Goal: Information Seeking & Learning: Learn about a topic

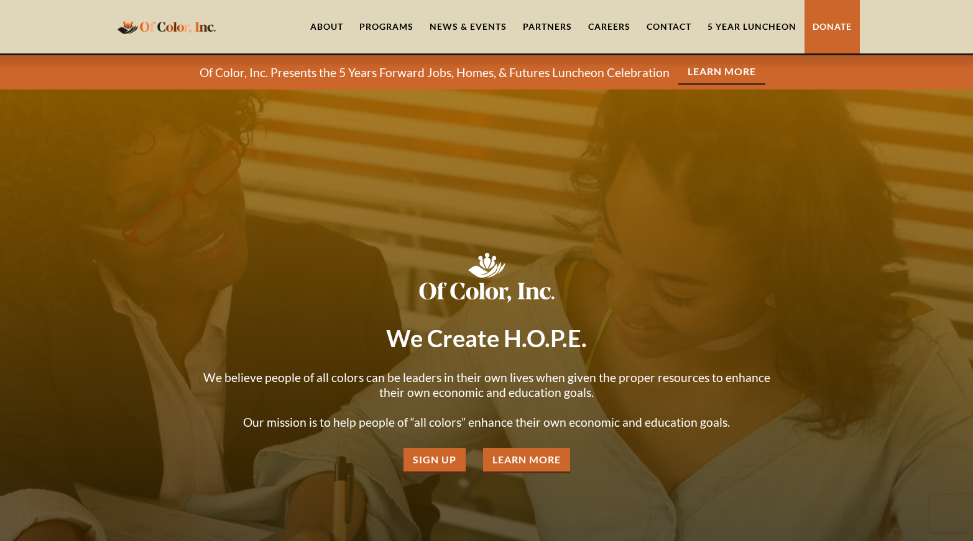
click at [313, 27] on link "About" at bounding box center [326, 26] width 49 height 53
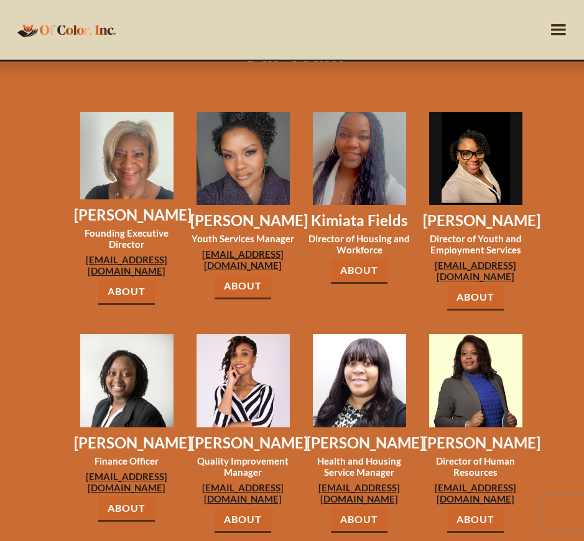
scroll to position [1043, 0]
click at [481, 288] on link "About" at bounding box center [475, 297] width 57 height 25
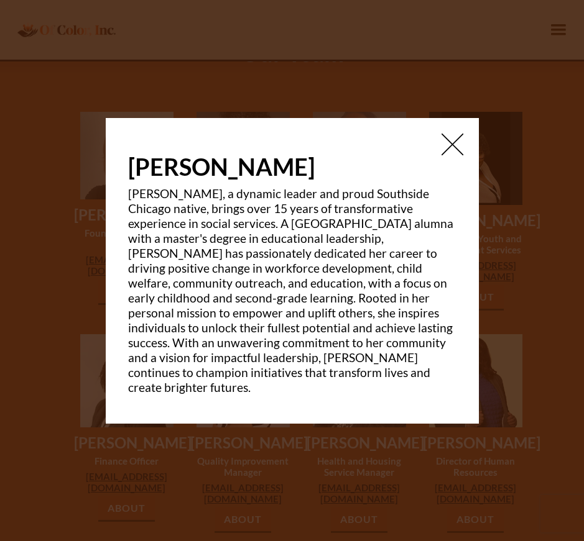
click at [450, 149] on img at bounding box center [452, 145] width 22 height 22
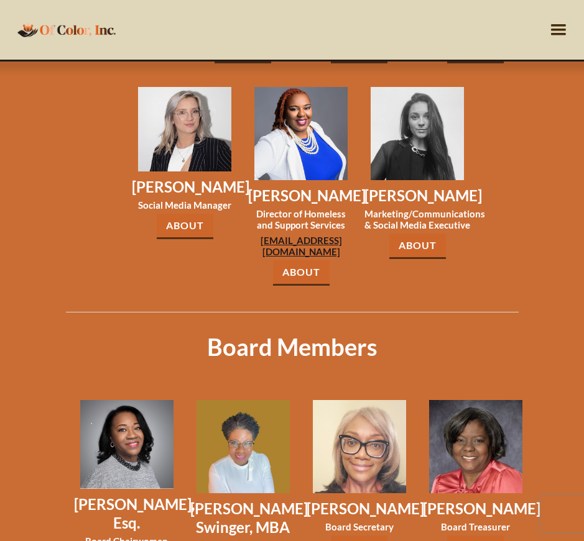
scroll to position [1514, 0]
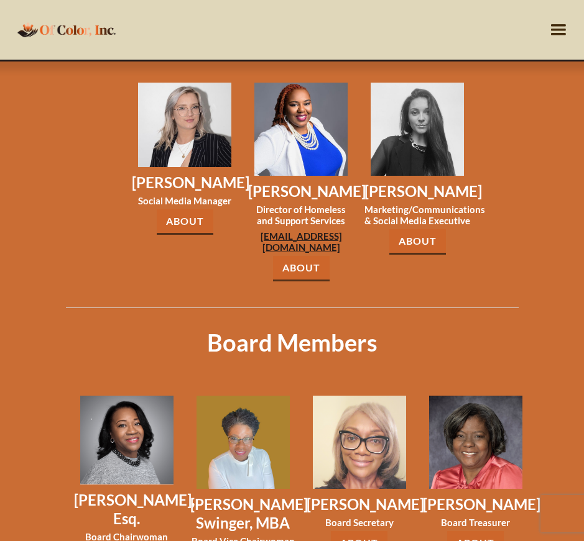
click at [300, 263] on link "About" at bounding box center [301, 268] width 57 height 25
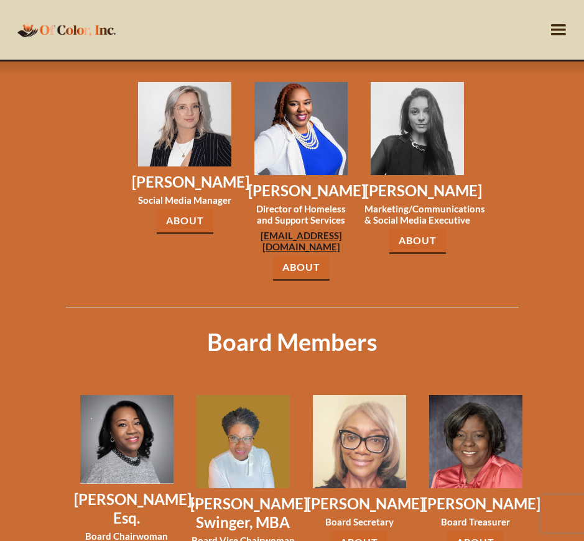
scroll to position [1521, 0]
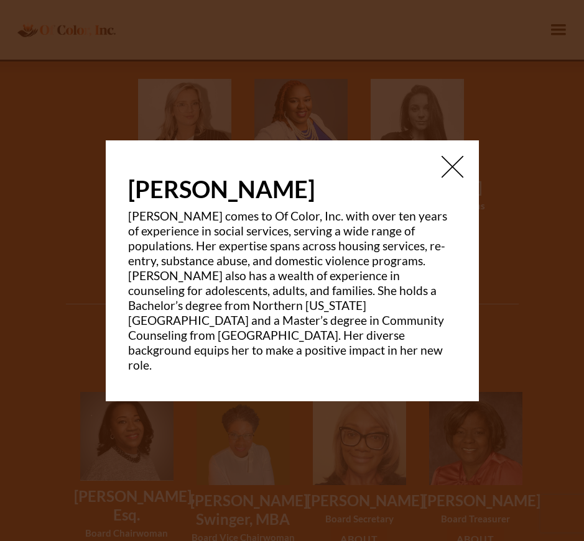
click at [458, 172] on img at bounding box center [452, 167] width 22 height 22
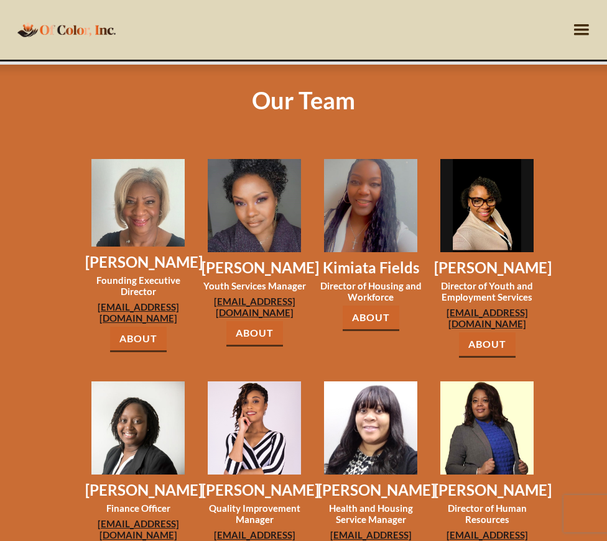
scroll to position [999, 0]
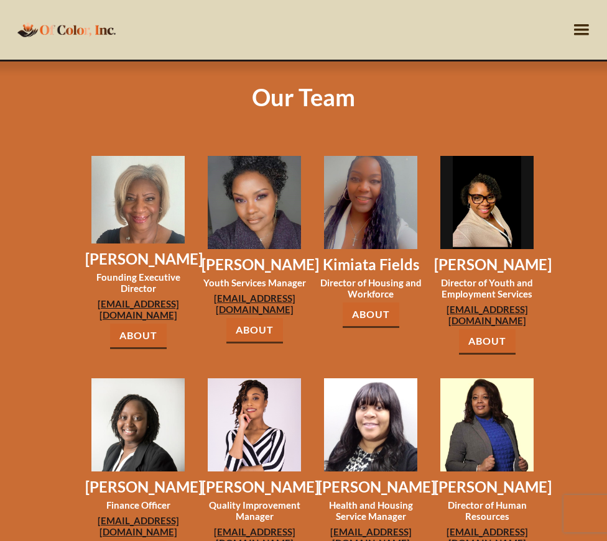
click at [378, 315] on link "About" at bounding box center [371, 315] width 57 height 25
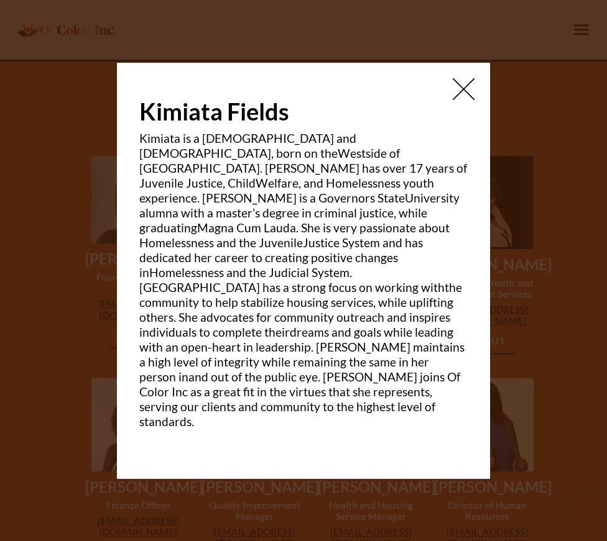
click at [466, 100] on img at bounding box center [464, 89] width 22 height 22
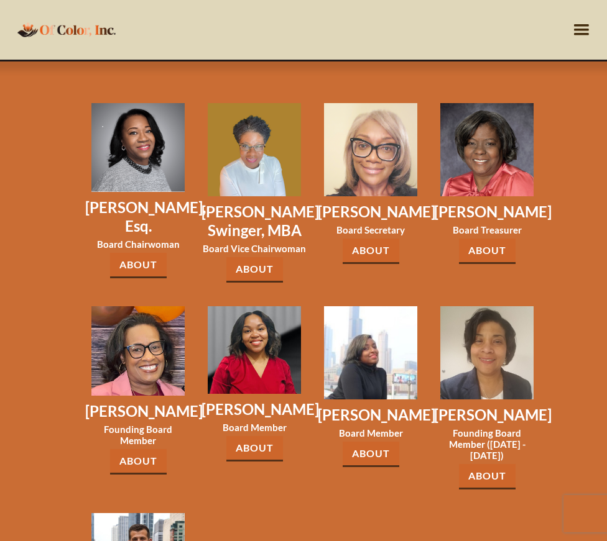
scroll to position [1813, 0]
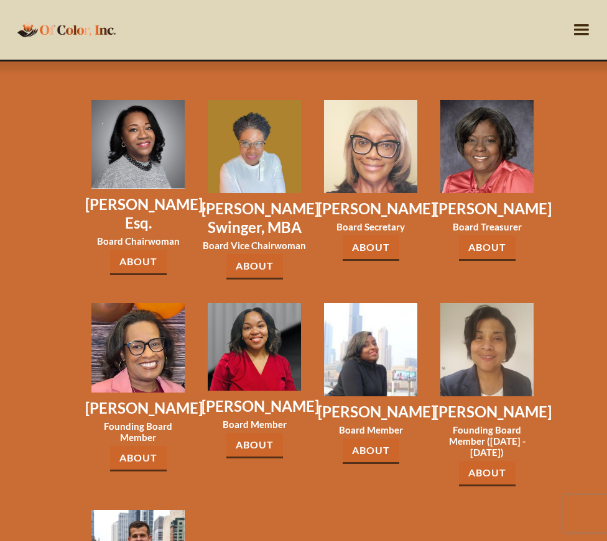
click at [139, 272] on link "About" at bounding box center [138, 262] width 57 height 25
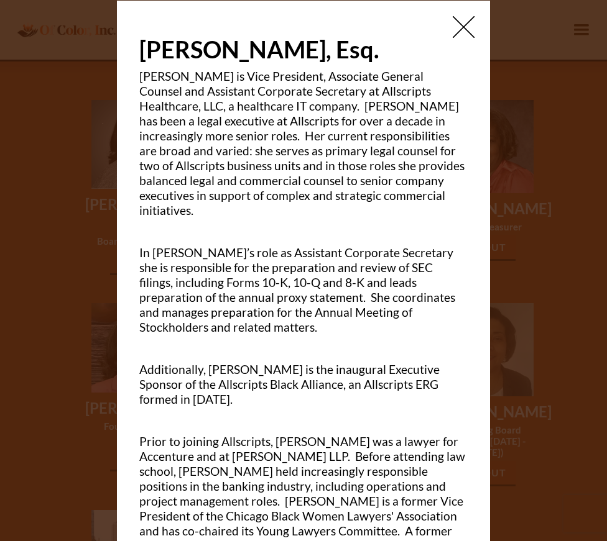
click at [453, 27] on img at bounding box center [464, 27] width 22 height 22
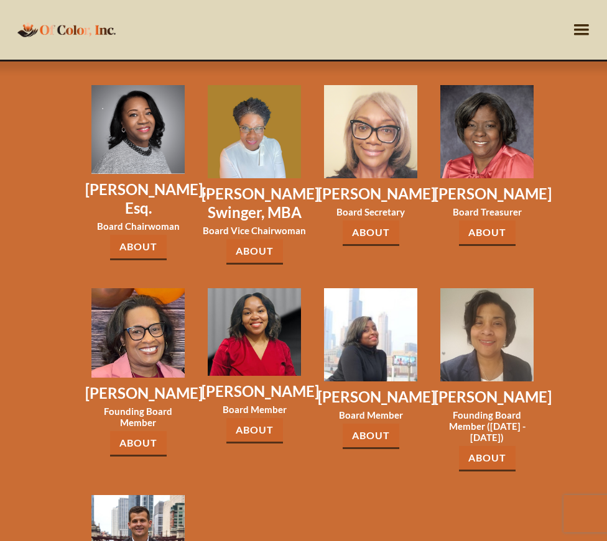
scroll to position [1855, 0]
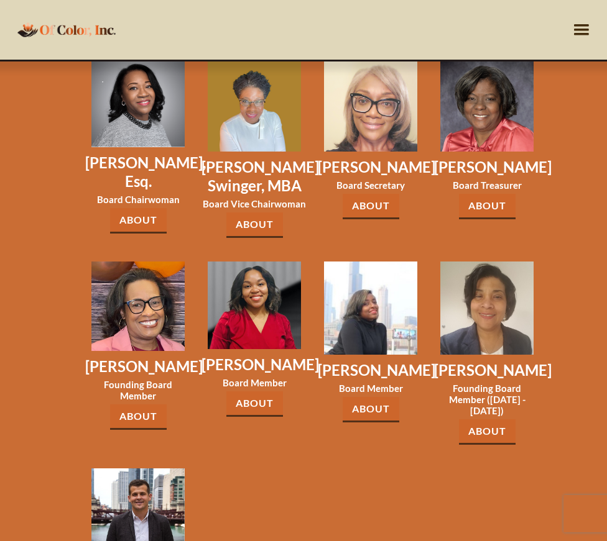
click at [374, 412] on link "About" at bounding box center [371, 409] width 57 height 25
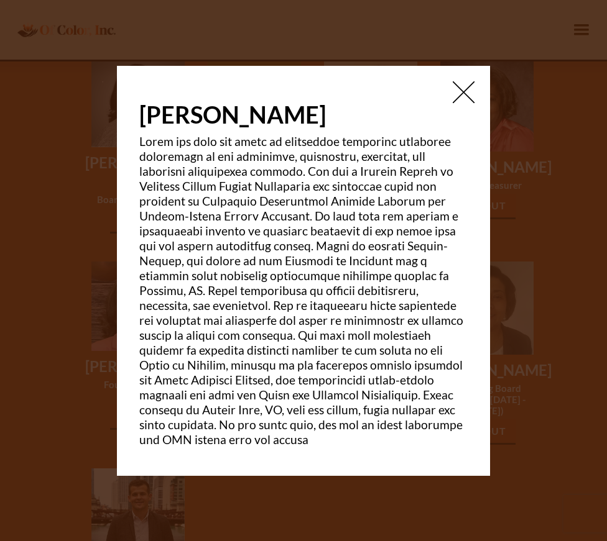
click at [461, 90] on img at bounding box center [464, 92] width 22 height 22
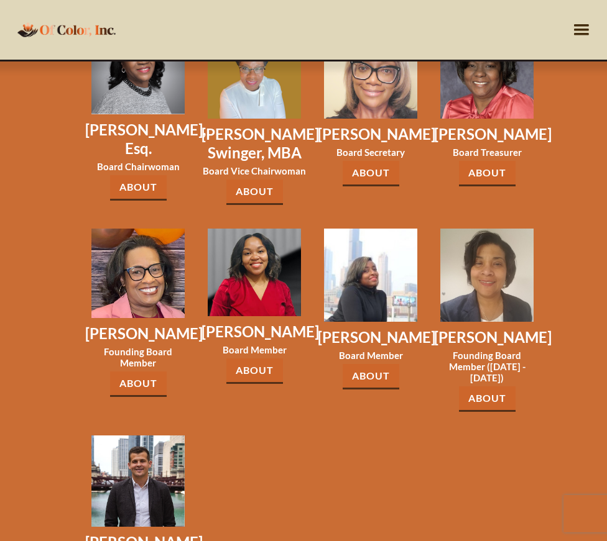
scroll to position [1889, 0]
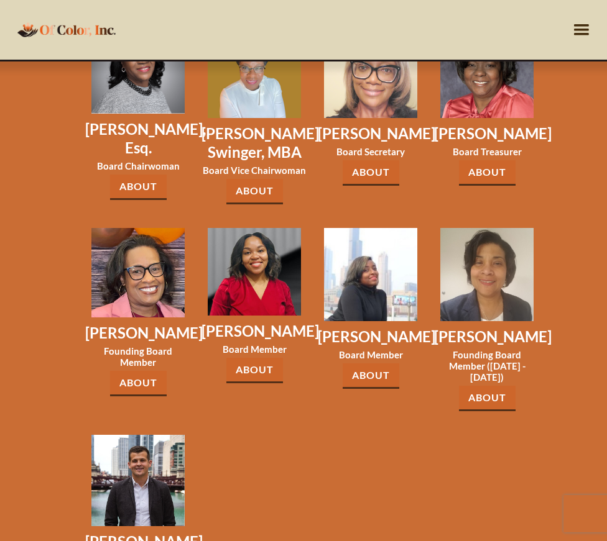
click at [369, 182] on link "About" at bounding box center [371, 172] width 57 height 25
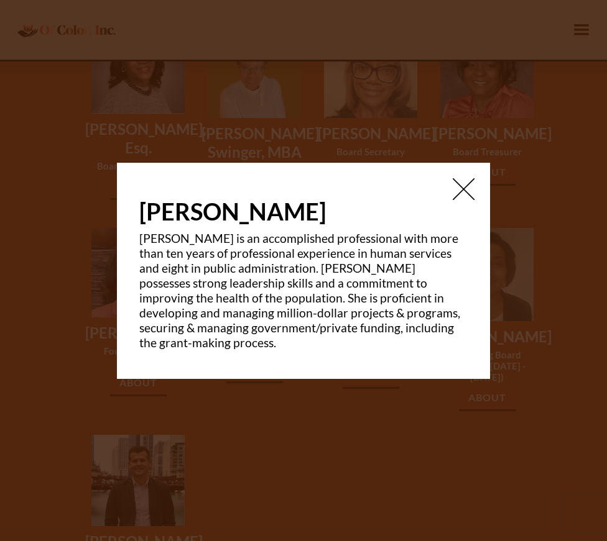
click at [463, 192] on img at bounding box center [464, 189] width 22 height 22
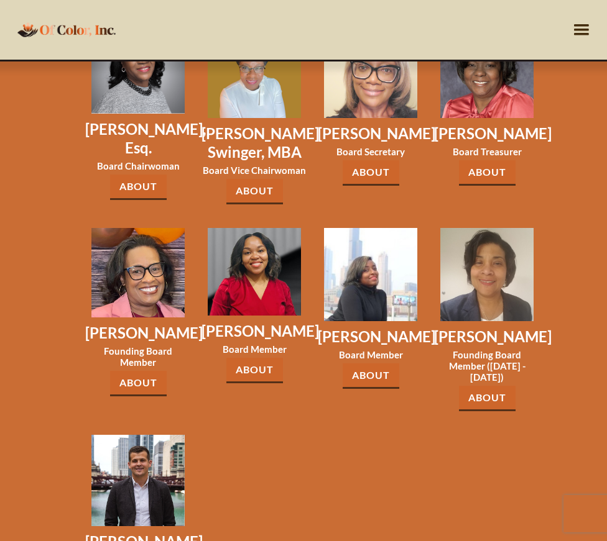
click at [371, 184] on link "About" at bounding box center [371, 172] width 57 height 25
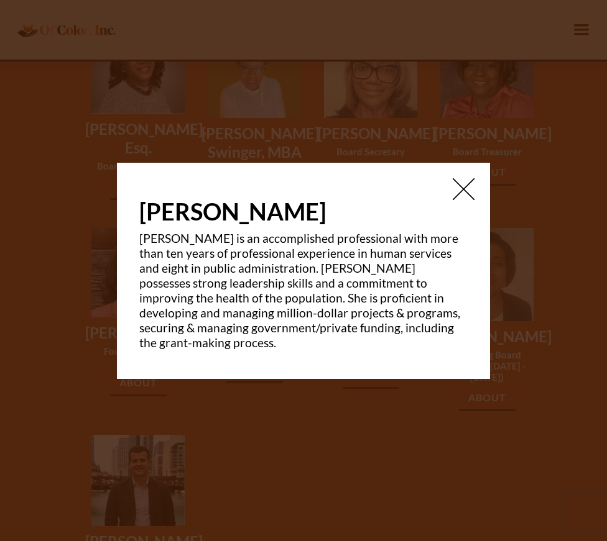
click at [464, 191] on img at bounding box center [464, 189] width 22 height 22
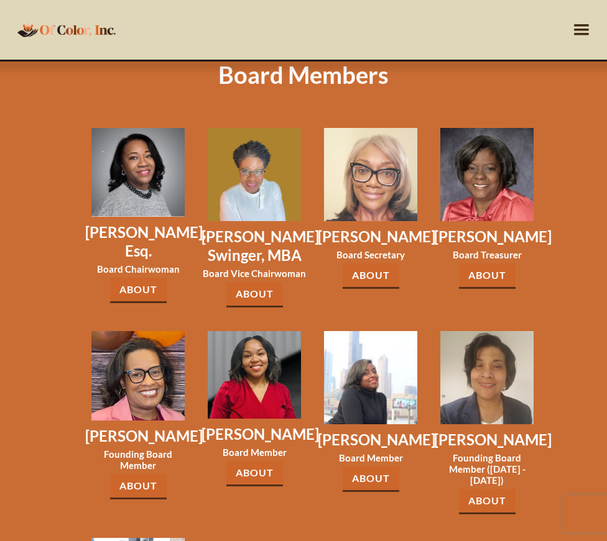
scroll to position [1785, 0]
